Goal: Information Seeking & Learning: Learn about a topic

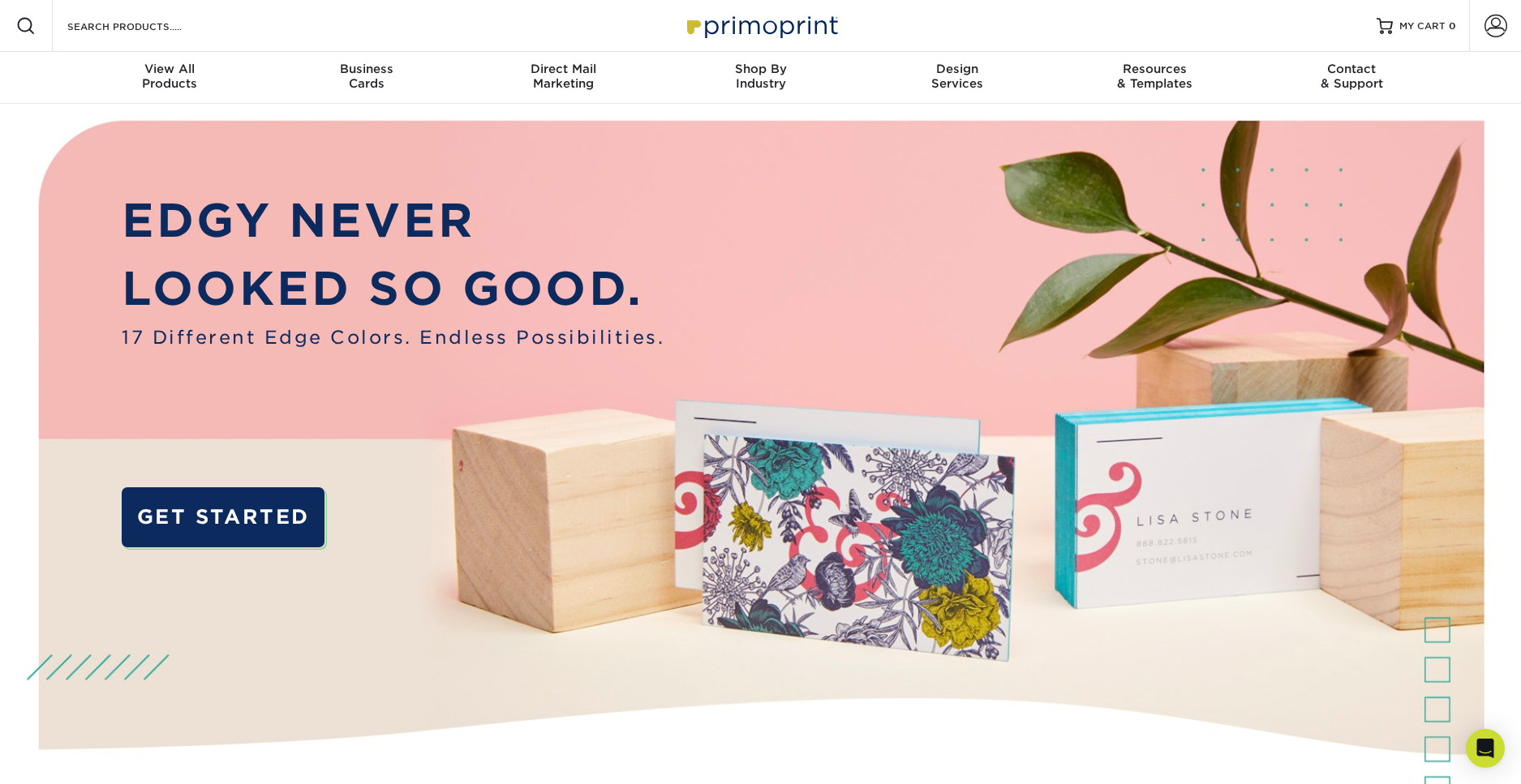
click at [31, 35] on span at bounding box center [26, 26] width 19 height 19
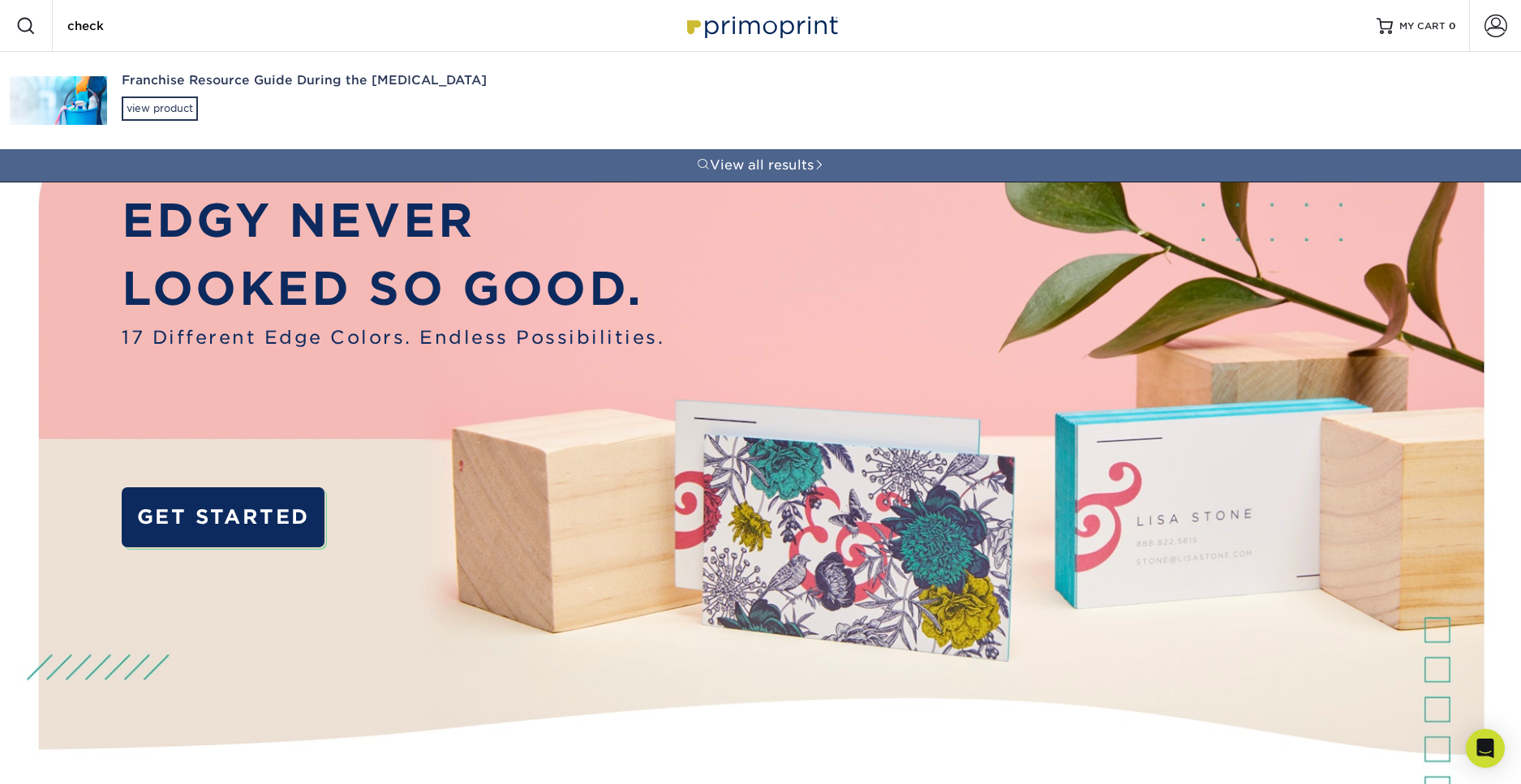
type input "check"
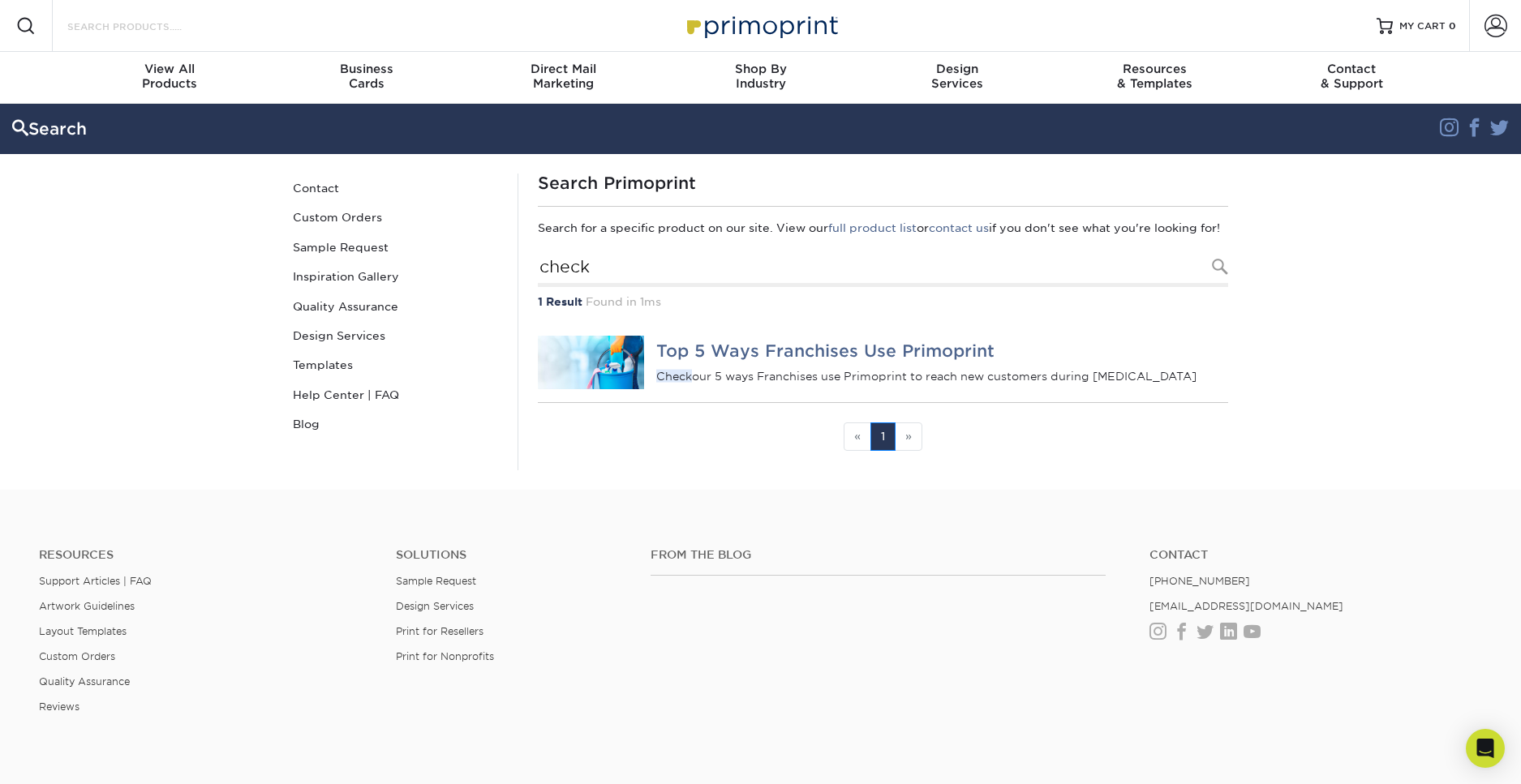
click at [220, 34] on input "Search Products" at bounding box center [144, 26] width 158 height 19
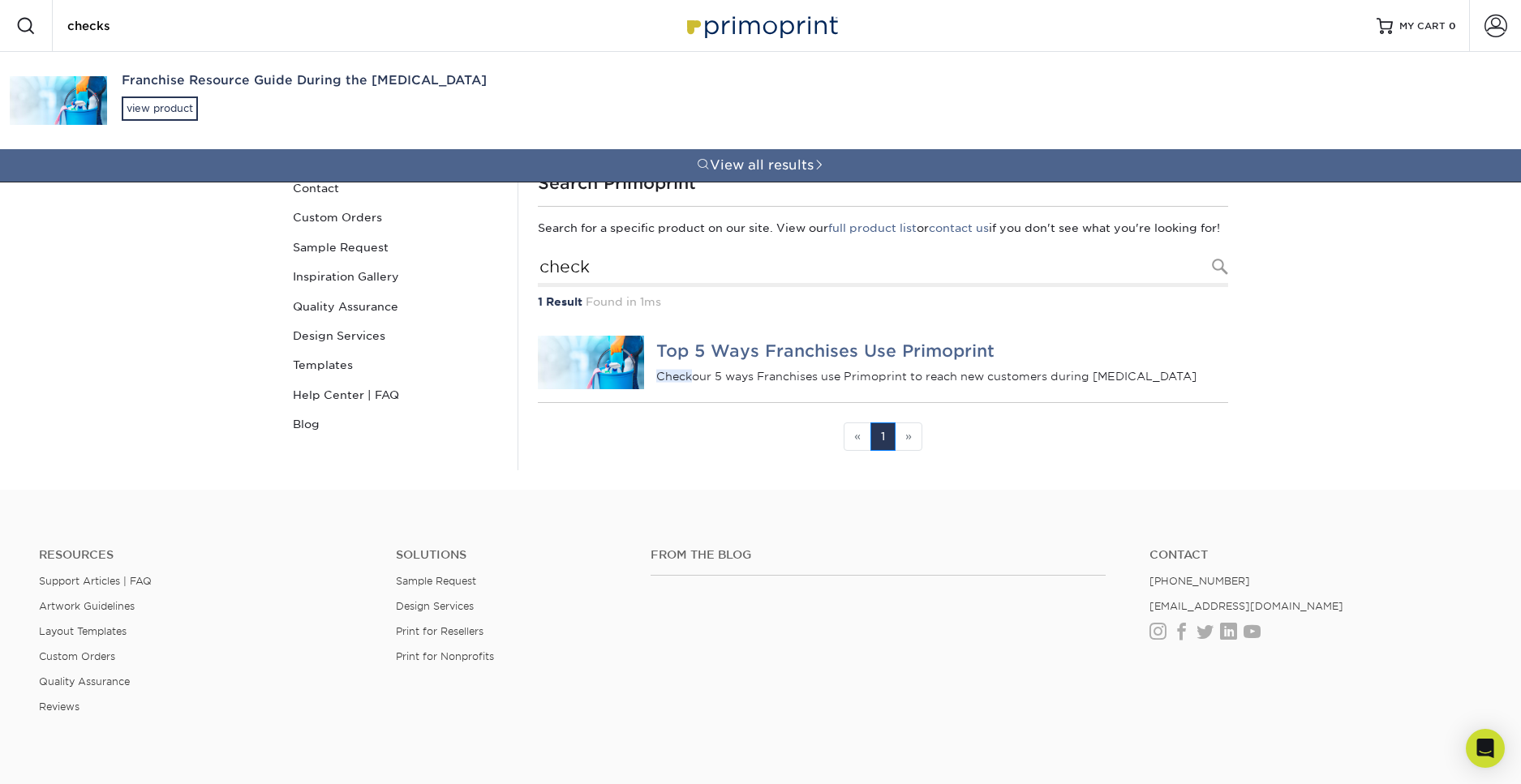
type input "checks"
